Goal: Check status: Check status

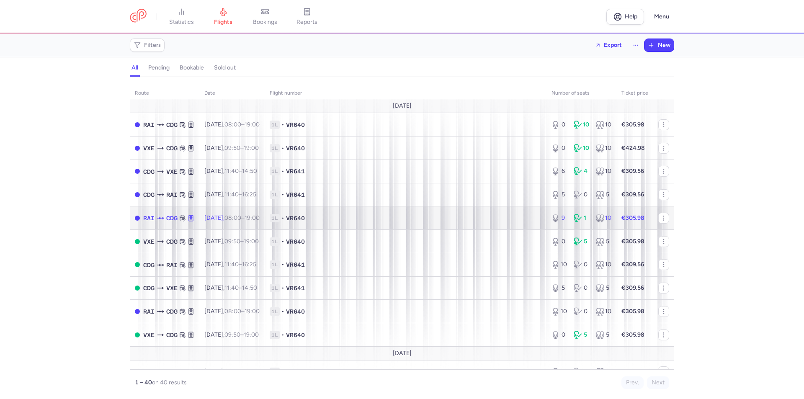
click at [305, 221] on span "VR640" at bounding box center [295, 218] width 19 height 8
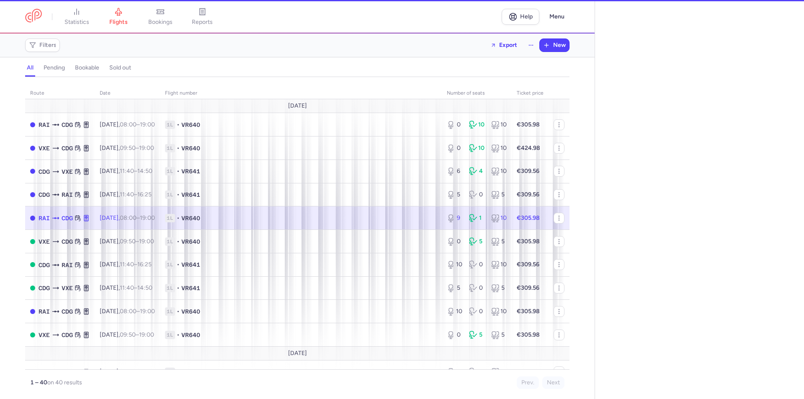
select select "days"
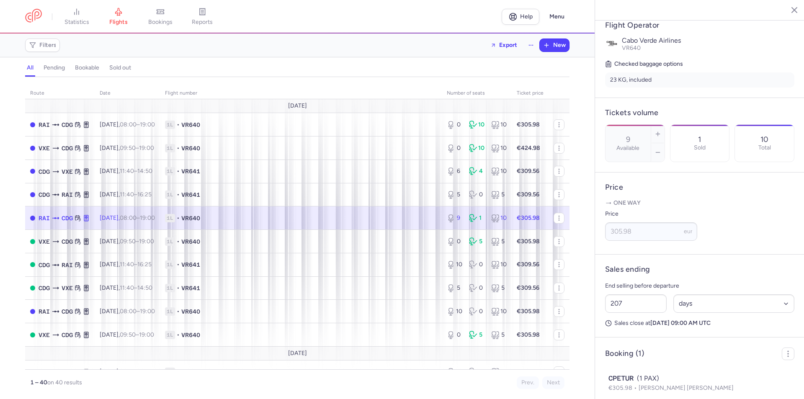
scroll to position [200, 0]
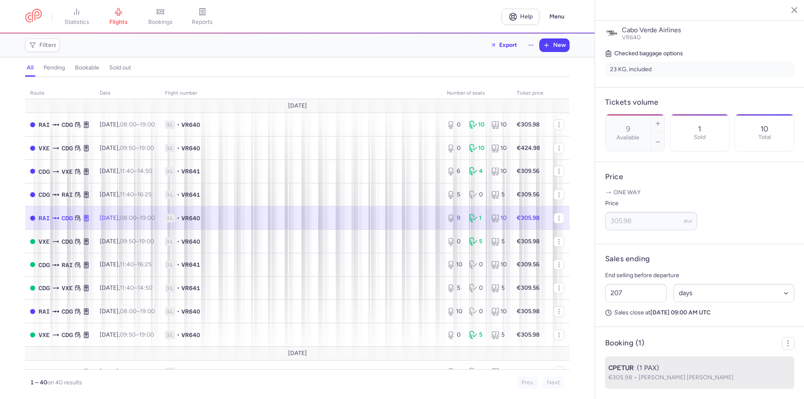
click at [674, 381] on span "[PERSON_NAME] [PERSON_NAME]" at bounding box center [685, 377] width 95 height 7
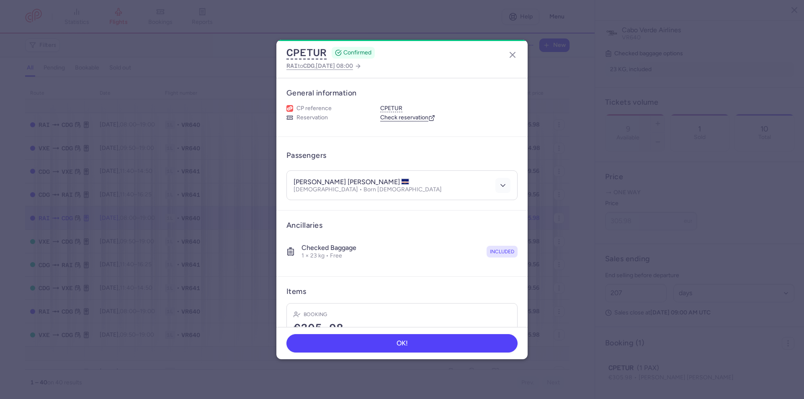
click at [499, 185] on icon "button" at bounding box center [503, 185] width 8 height 8
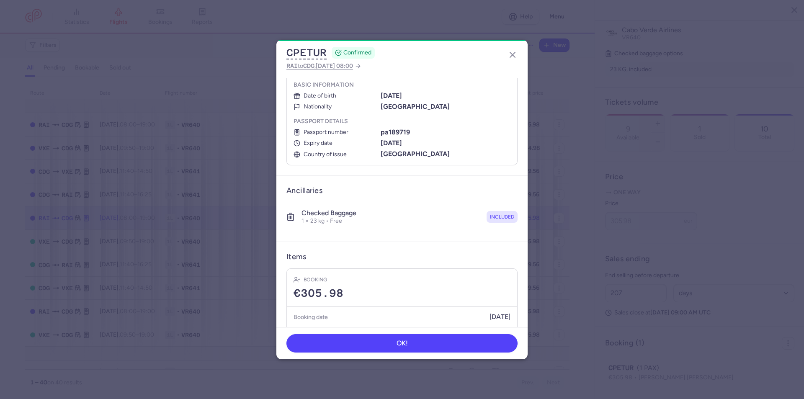
scroll to position [154, 0]
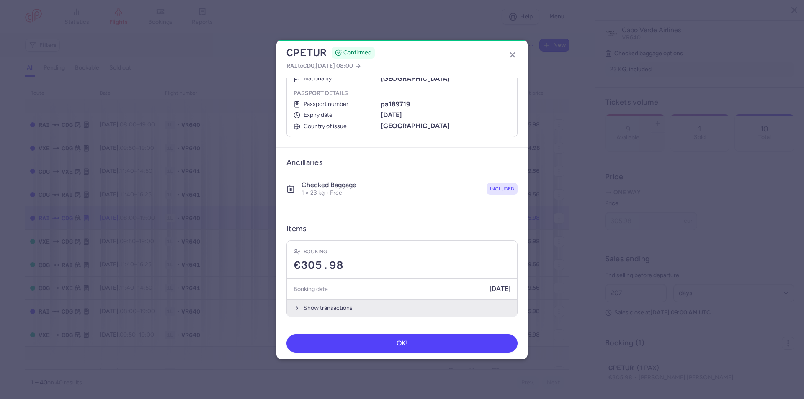
click at [374, 312] on button "Show transactions" at bounding box center [402, 307] width 230 height 17
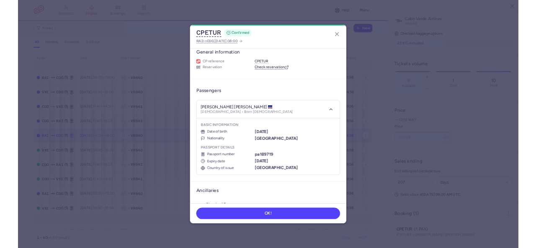
scroll to position [0, 0]
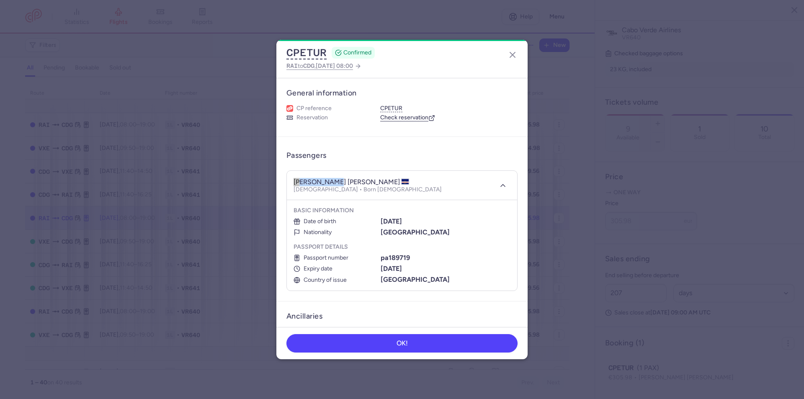
drag, startPoint x: 329, startPoint y: 184, endPoint x: 291, endPoint y: 183, distance: 38.1
click at [291, 183] on header "[PERSON_NAME] [PERSON_NAME] [DEMOGRAPHIC_DATA] • Born [DEMOGRAPHIC_DATA]" at bounding box center [402, 185] width 230 height 29
drag, startPoint x: 382, startPoint y: 183, endPoint x: 332, endPoint y: 180, distance: 49.5
click at [332, 180] on h4 "[PERSON_NAME] [PERSON_NAME]" at bounding box center [351, 182] width 116 height 8
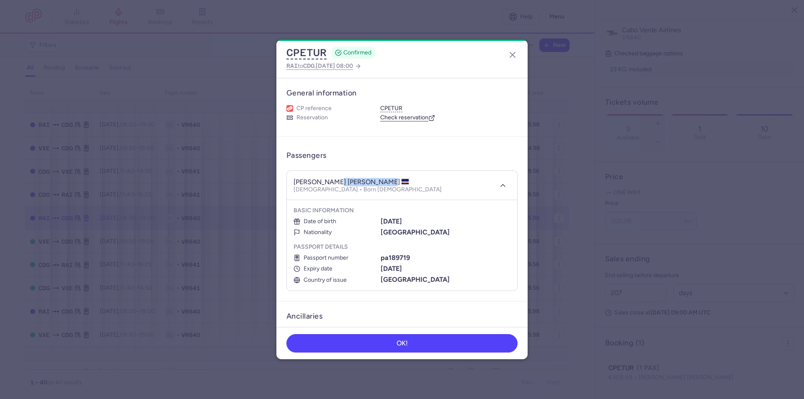
drag, startPoint x: 381, startPoint y: 180, endPoint x: 332, endPoint y: 180, distance: 48.6
click at [332, 180] on h4 "[PERSON_NAME] [PERSON_NAME]" at bounding box center [351, 182] width 116 height 8
copy h4 "[PERSON_NAME]"
drag, startPoint x: 415, startPoint y: 221, endPoint x: 380, endPoint y: 221, distance: 34.8
click at [381, 221] on b "[DATE]" at bounding box center [391, 221] width 21 height 8
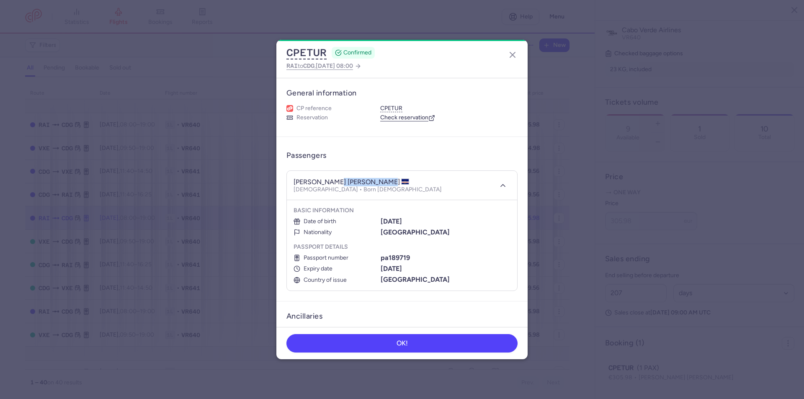
copy b "[DATE]"
drag, startPoint x: 407, startPoint y: 260, endPoint x: 379, endPoint y: 261, distance: 28.1
click at [381, 261] on b "pa189719" at bounding box center [395, 258] width 29 height 8
copy b "pa189719"
drag, startPoint x: 419, startPoint y: 274, endPoint x: 398, endPoint y: 273, distance: 21.0
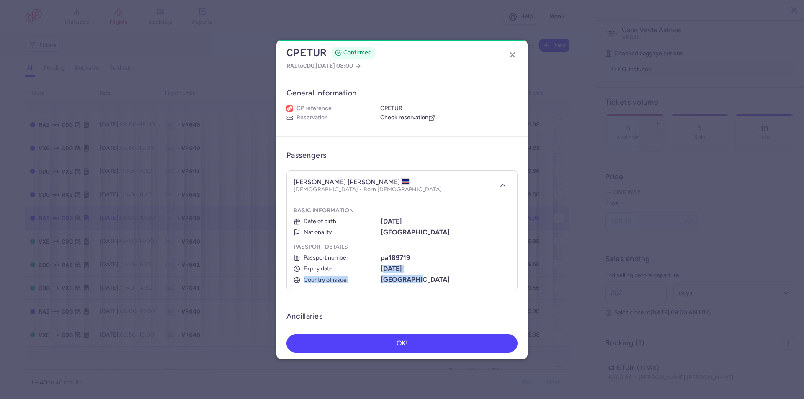
click at [383, 269] on ul "Passport number [PASSPORT] Expiry date [DATE] Country of issue [GEOGRAPHIC_DATA]" at bounding box center [401, 269] width 217 height 30
click at [402, 271] on b "[DATE]" at bounding box center [391, 269] width 21 height 8
click at [425, 267] on div "[DATE]" at bounding box center [446, 269] width 130 height 8
drag, startPoint x: 415, startPoint y: 267, endPoint x: 379, endPoint y: 267, distance: 36.0
click at [381, 267] on div "[DATE]" at bounding box center [446, 269] width 130 height 8
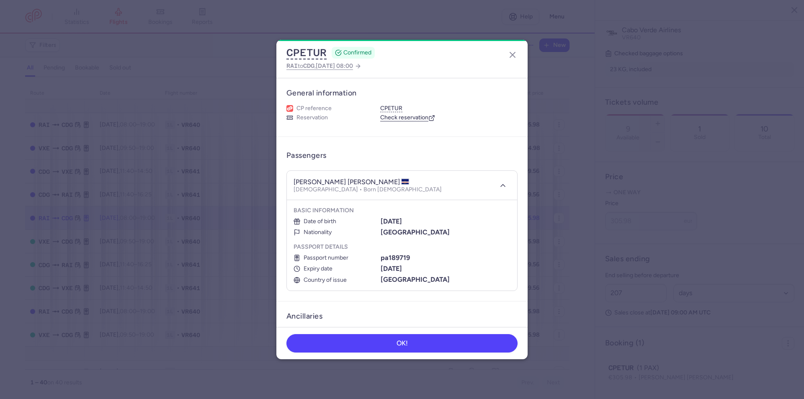
copy b "[DATE]"
click at [514, 58] on icon "button" at bounding box center [512, 55] width 10 height 10
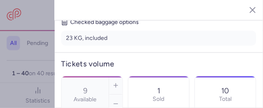
scroll to position [200, 0]
